Goal: Check status

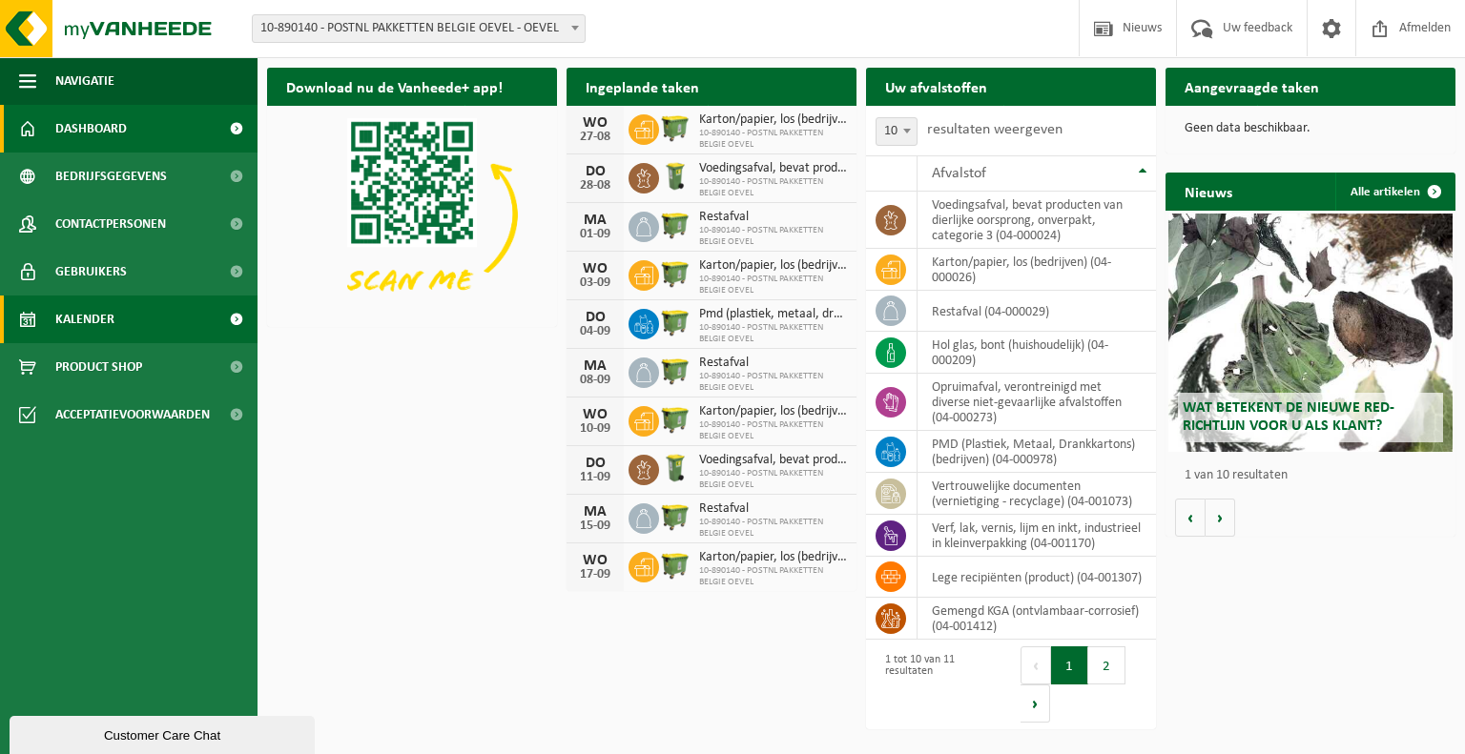
click at [144, 314] on link "Kalender" at bounding box center [129, 320] width 258 height 48
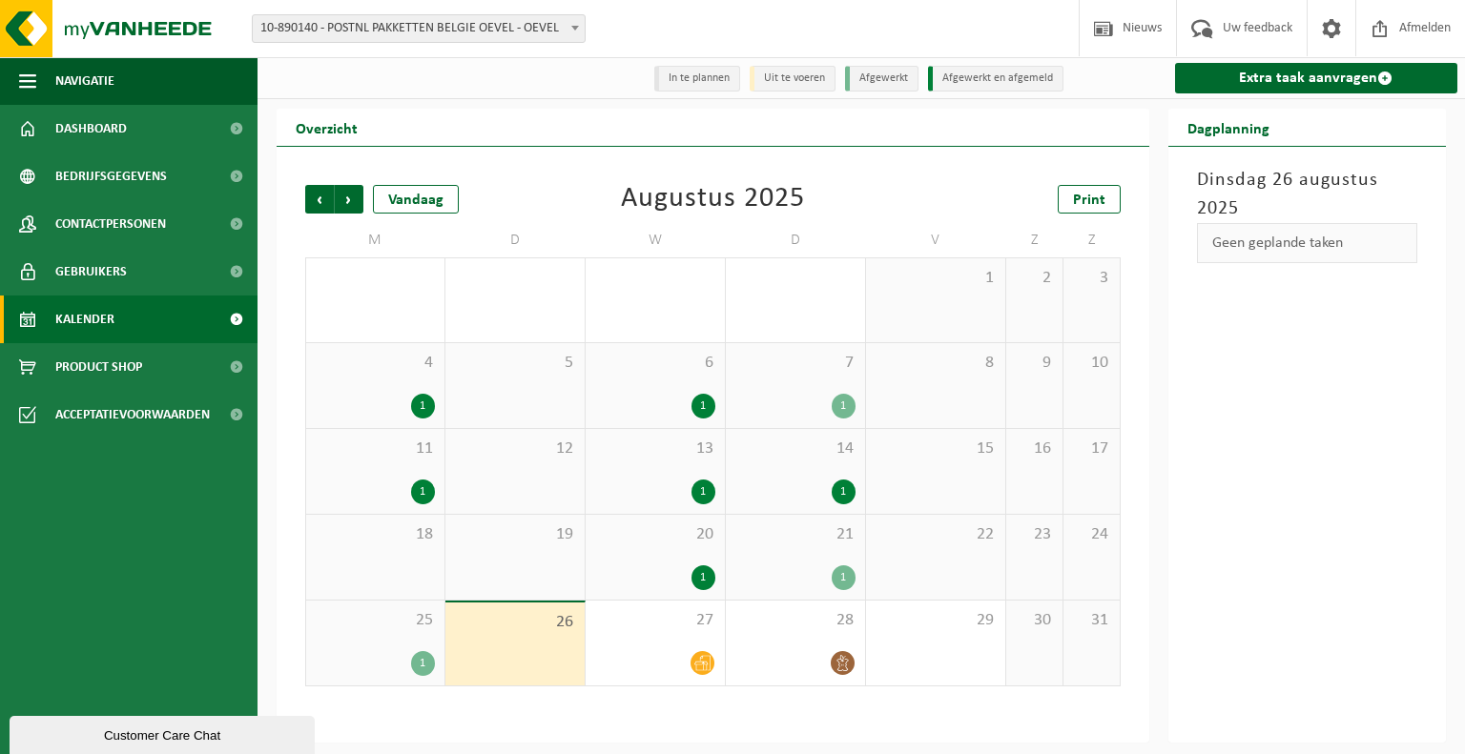
click at [1311, 256] on div "Geen geplande taken" at bounding box center [1307, 243] width 221 height 40
click at [198, 273] on link "Gebruikers" at bounding box center [129, 272] width 258 height 48
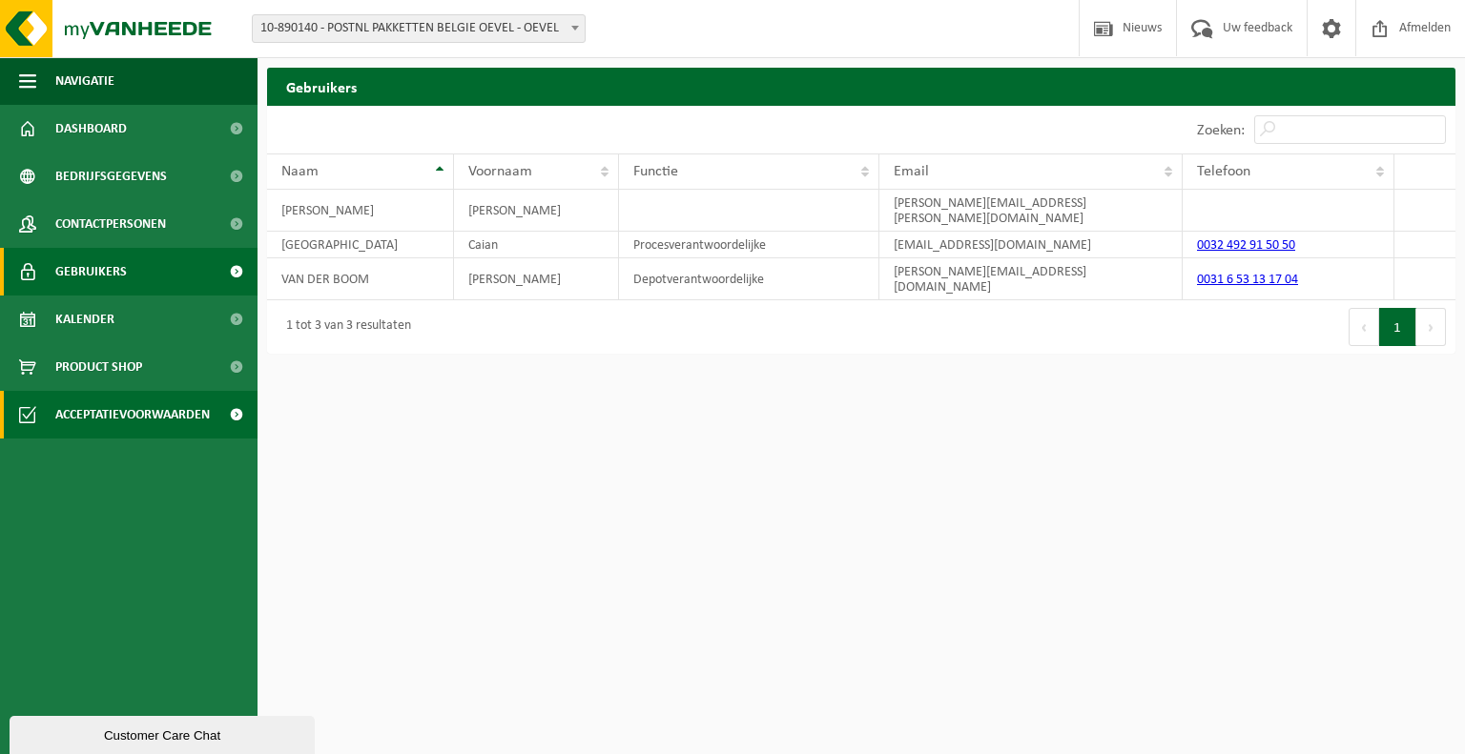
click at [165, 410] on span "Acceptatievoorwaarden" at bounding box center [132, 415] width 155 height 48
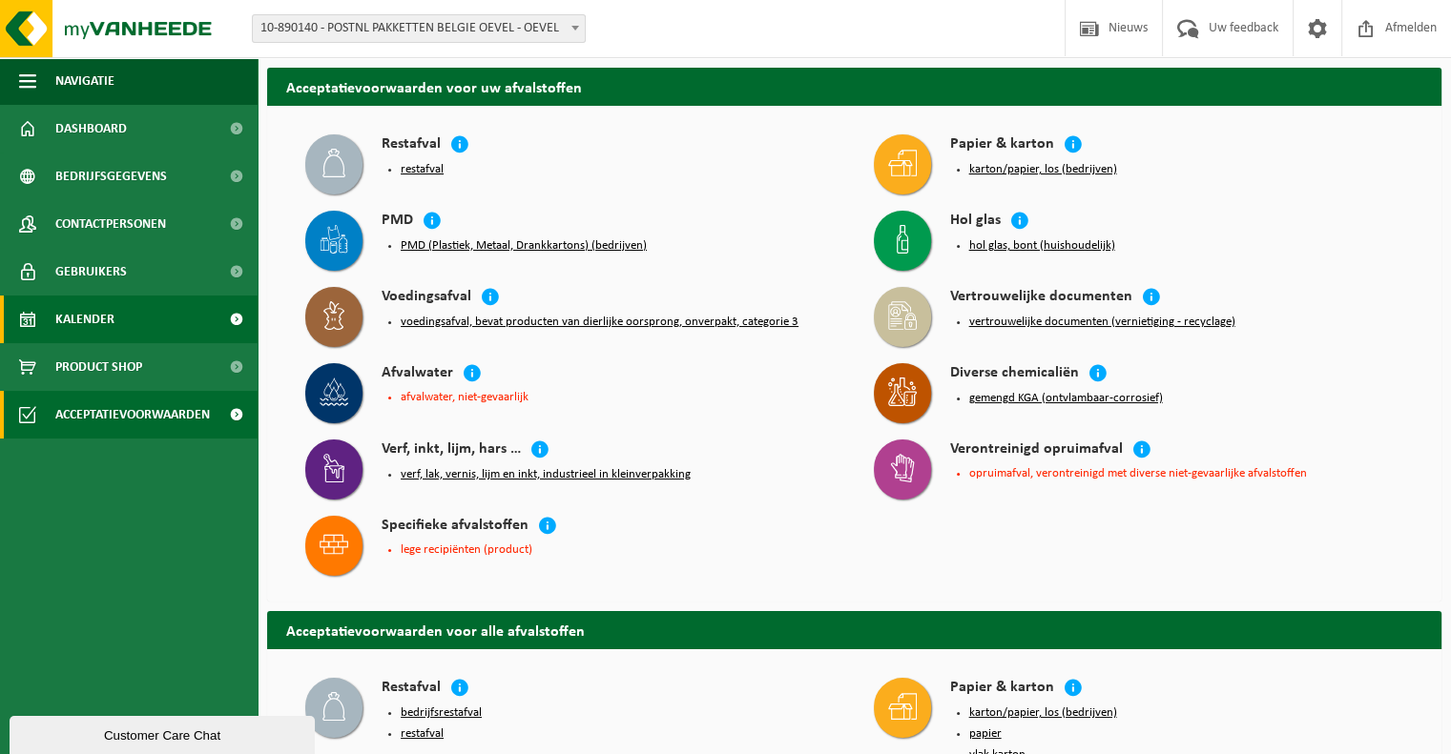
click at [154, 327] on link "Kalender" at bounding box center [129, 320] width 258 height 48
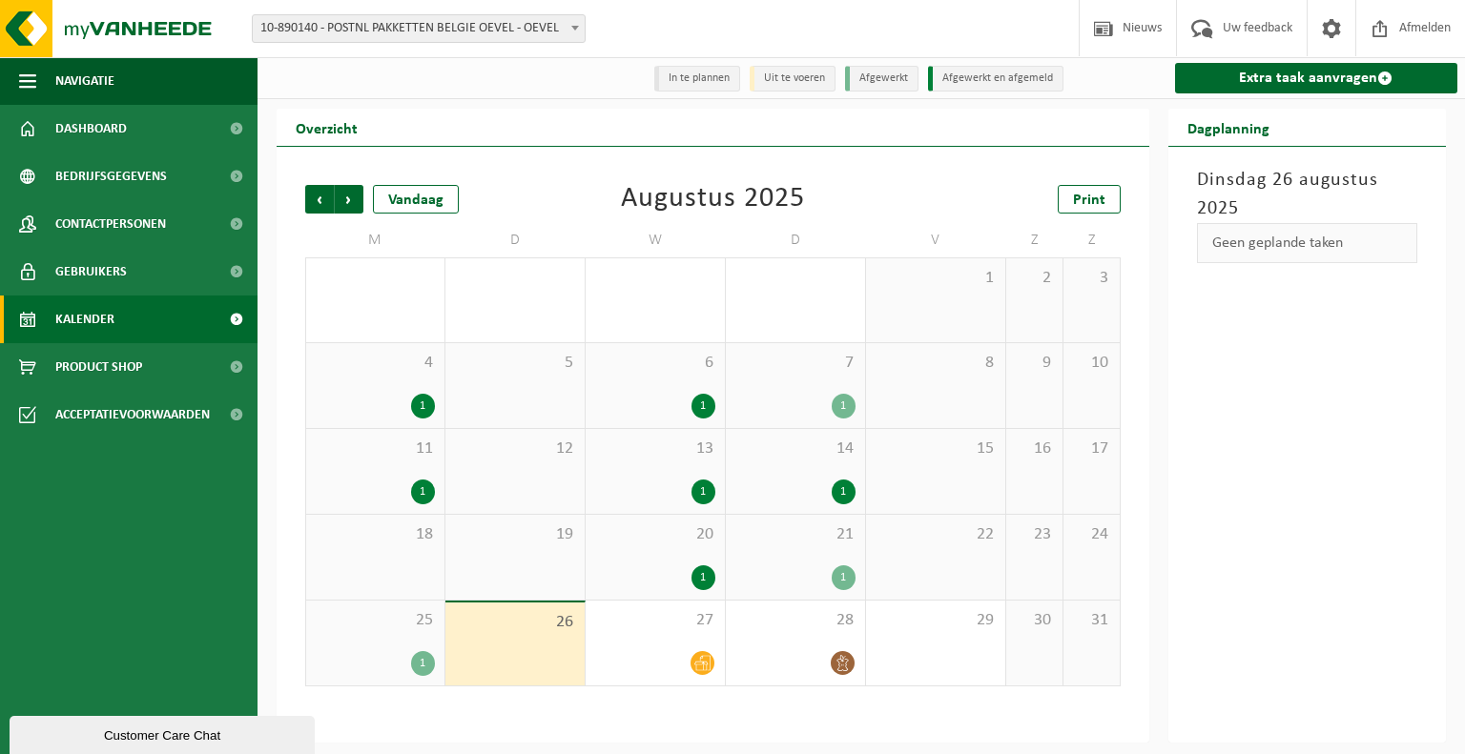
click at [778, 76] on li "Uit te voeren" at bounding box center [793, 79] width 86 height 26
click at [803, 78] on li "Uit te voeren" at bounding box center [793, 79] width 86 height 26
click at [855, 81] on li "Afgewerkt" at bounding box center [881, 79] width 73 height 26
click at [960, 72] on li "Afgewerkt en afgemeld" at bounding box center [995, 79] width 135 height 26
click at [866, 77] on li "Afgewerkt" at bounding box center [881, 79] width 73 height 26
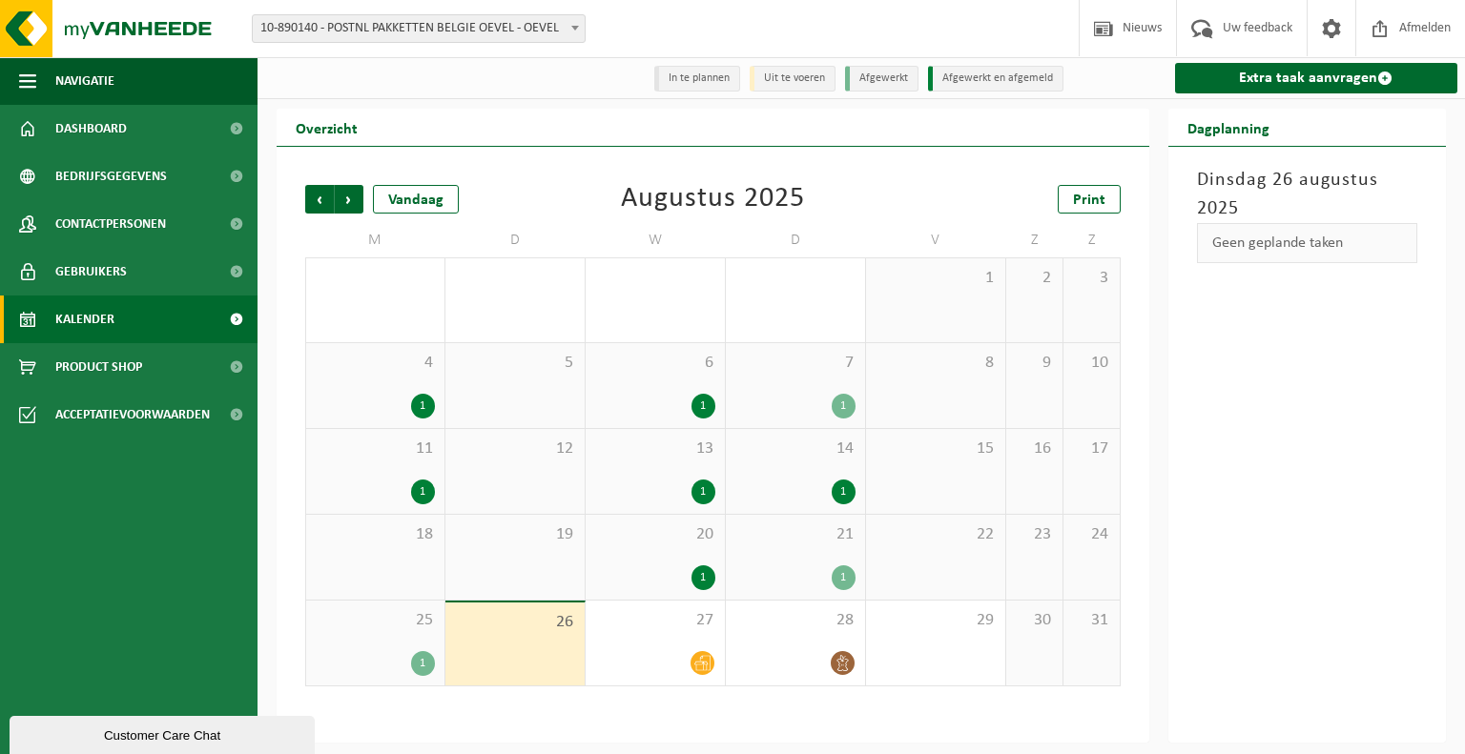
click at [866, 77] on li "Afgewerkt" at bounding box center [881, 79] width 73 height 26
click at [1247, 148] on div "Dinsdag 26 augustus 2025 Geen geplande taken" at bounding box center [1307, 445] width 278 height 596
click at [1257, 249] on div "Geen geplande taken" at bounding box center [1307, 243] width 221 height 40
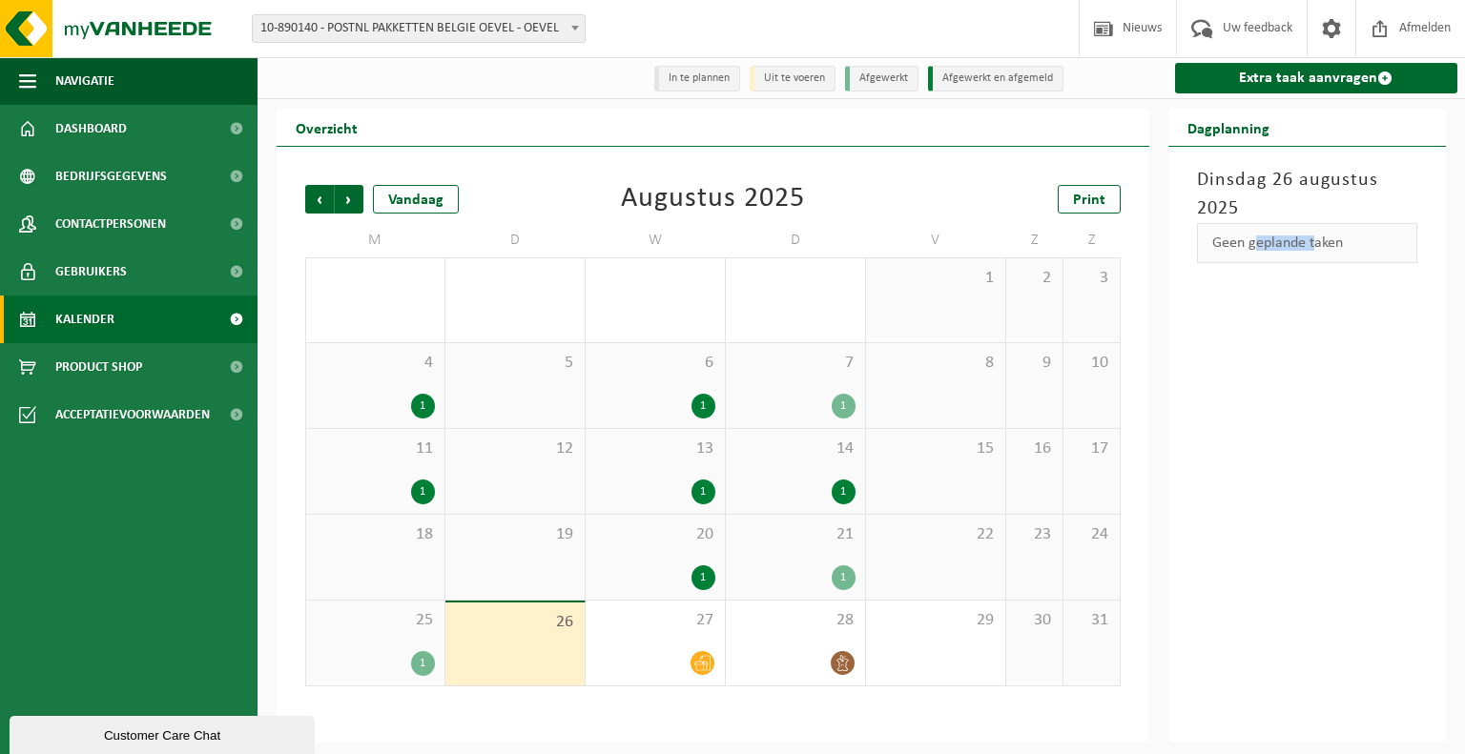
click at [1257, 249] on div "Geen geplande taken" at bounding box center [1307, 243] width 221 height 40
click at [727, 72] on li "In te plannen" at bounding box center [697, 79] width 86 height 26
click at [790, 85] on li "Uit te voeren" at bounding box center [793, 79] width 86 height 26
click at [175, 190] on link "Bedrijfsgegevens" at bounding box center [129, 177] width 258 height 48
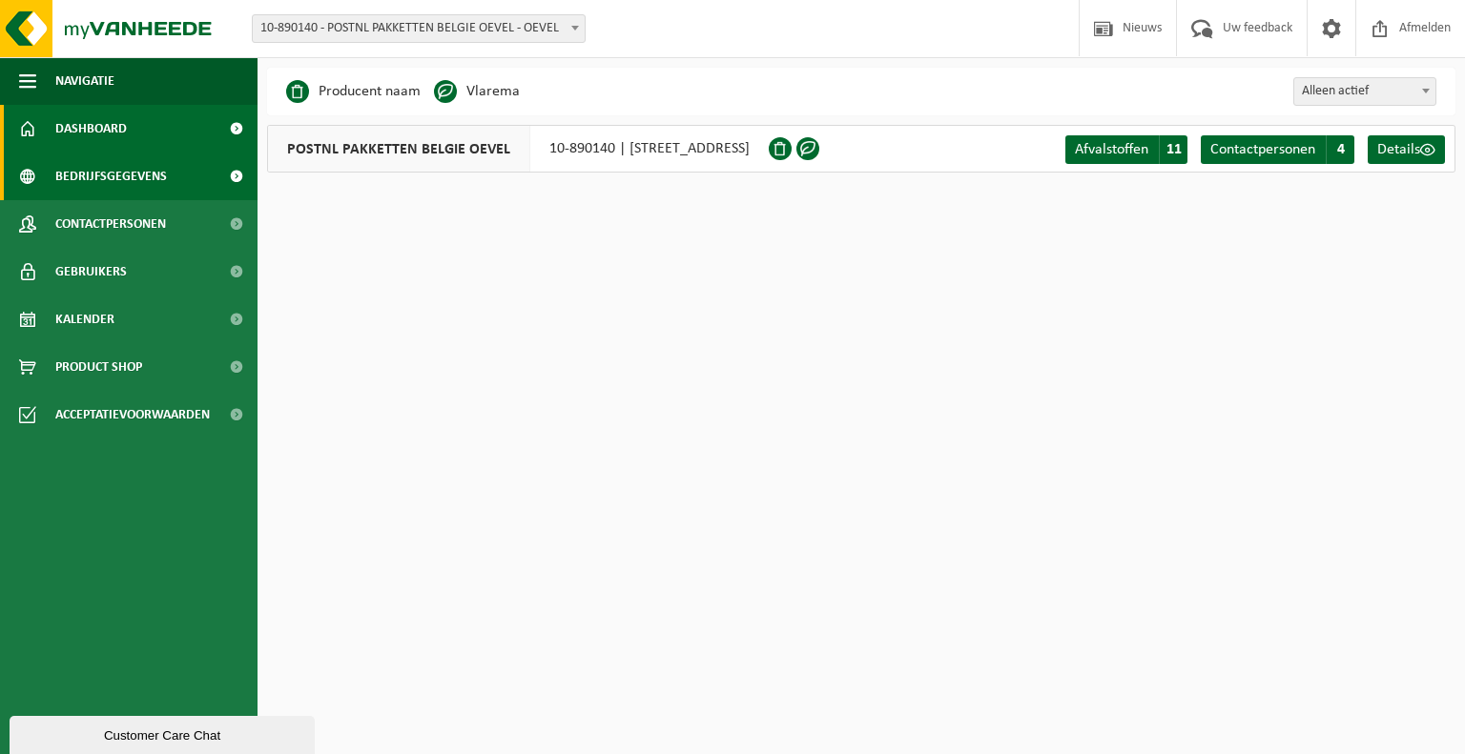
click at [137, 135] on link "Dashboard" at bounding box center [129, 129] width 258 height 48
